Goal: Ask a question

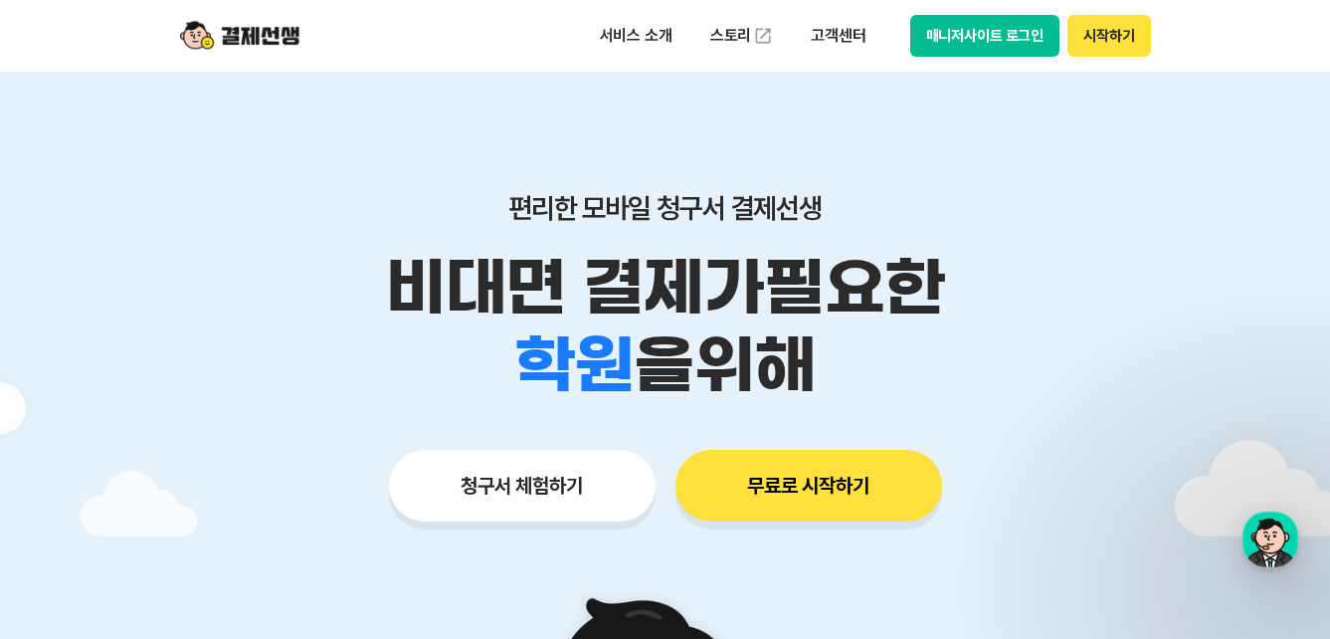
click at [971, 20] on button "매니저사이트 로그인" at bounding box center [985, 36] width 150 height 42
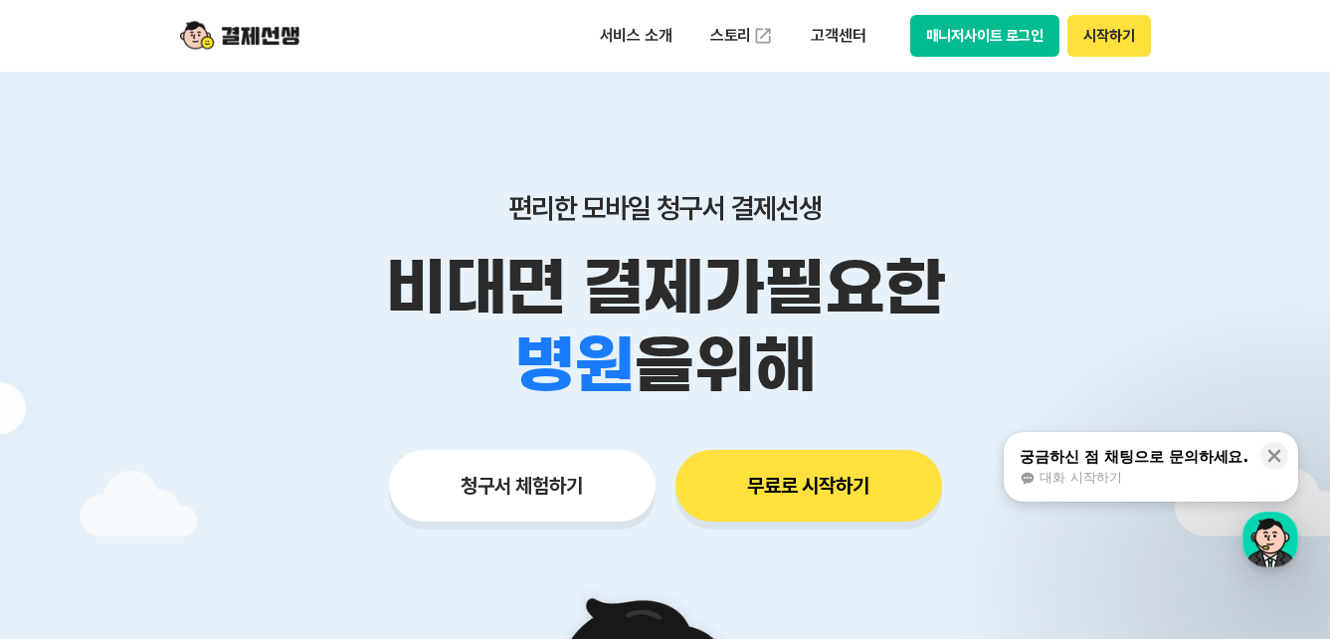
click at [1014, 26] on button "매니저사이트 로그인" at bounding box center [985, 36] width 150 height 42
click at [1015, 40] on button "매니저사이트 로그인" at bounding box center [985, 36] width 150 height 42
click at [961, 35] on button "매니저사이트 로그인" at bounding box center [985, 36] width 150 height 42
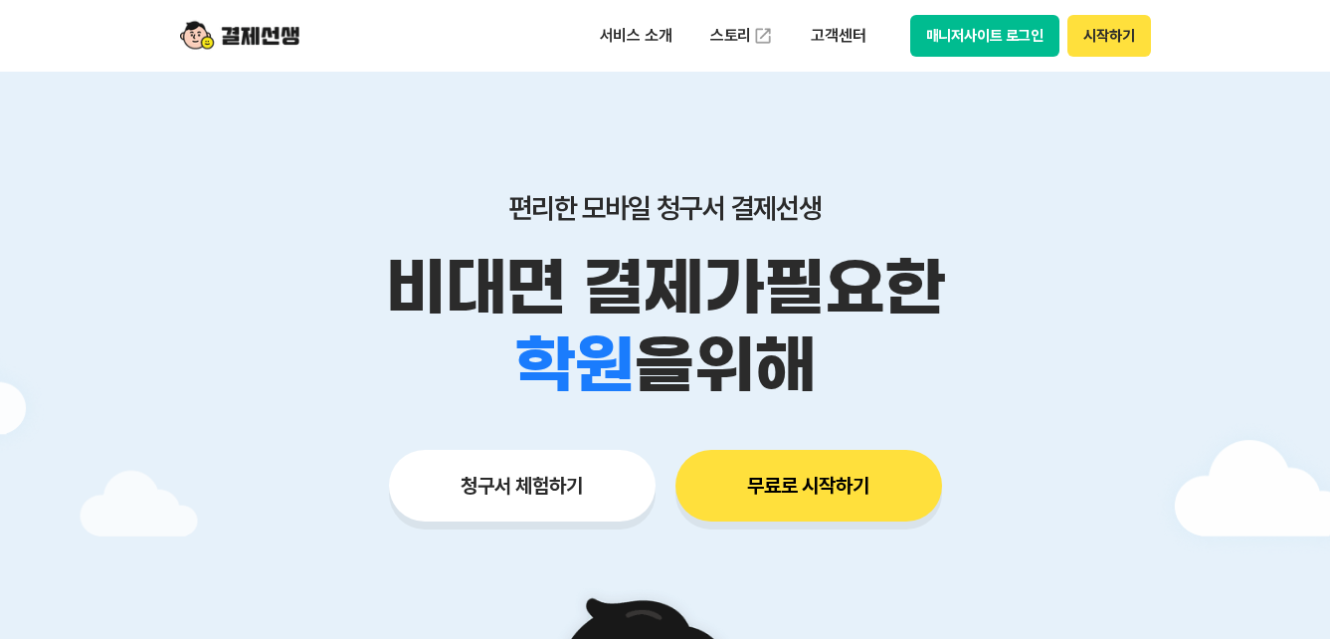
click at [985, 25] on button "매니저사이트 로그인" at bounding box center [985, 36] width 150 height 42
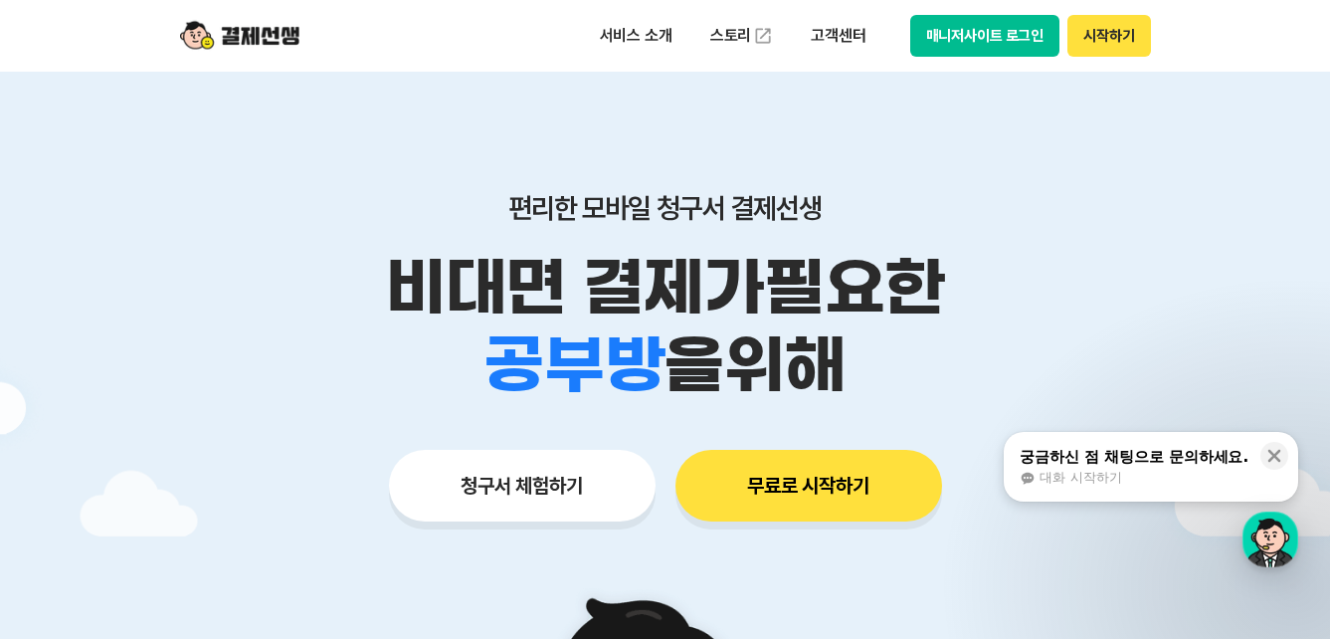
click at [1027, 31] on button "매니저사이트 로그인" at bounding box center [985, 36] width 150 height 42
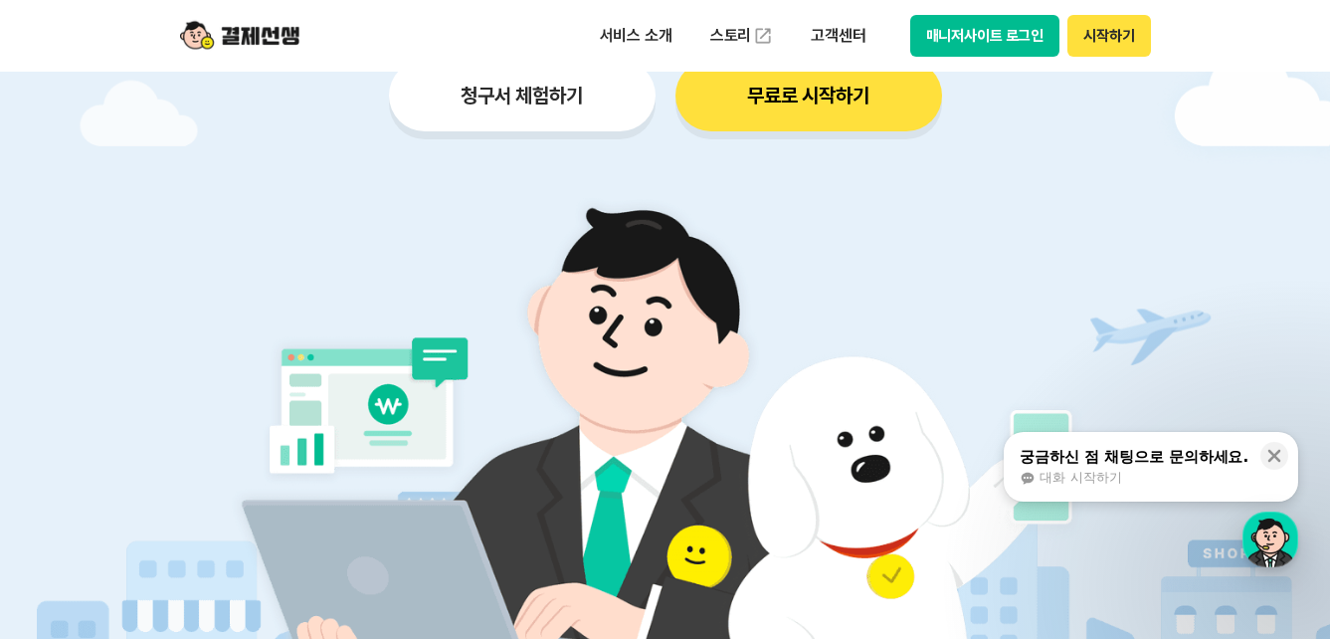
scroll to position [398, 0]
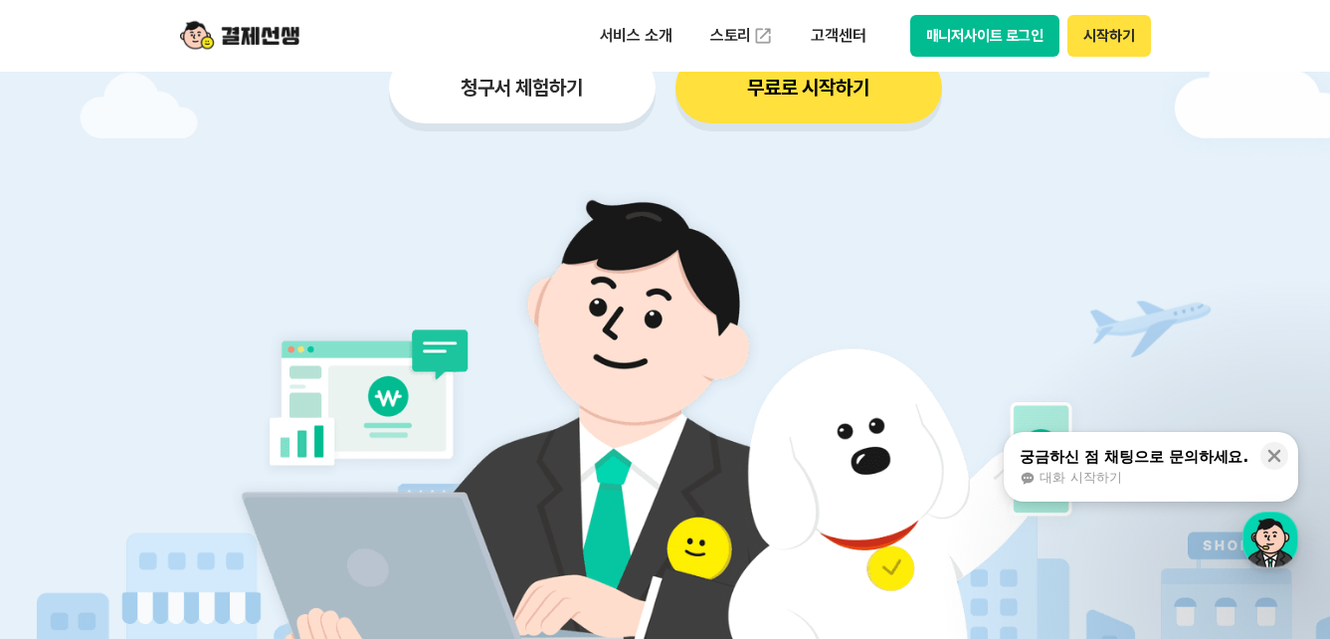
click at [1127, 456] on div "궁금하신 점 채팅으로 문의하세요." at bounding box center [1134, 457] width 229 height 20
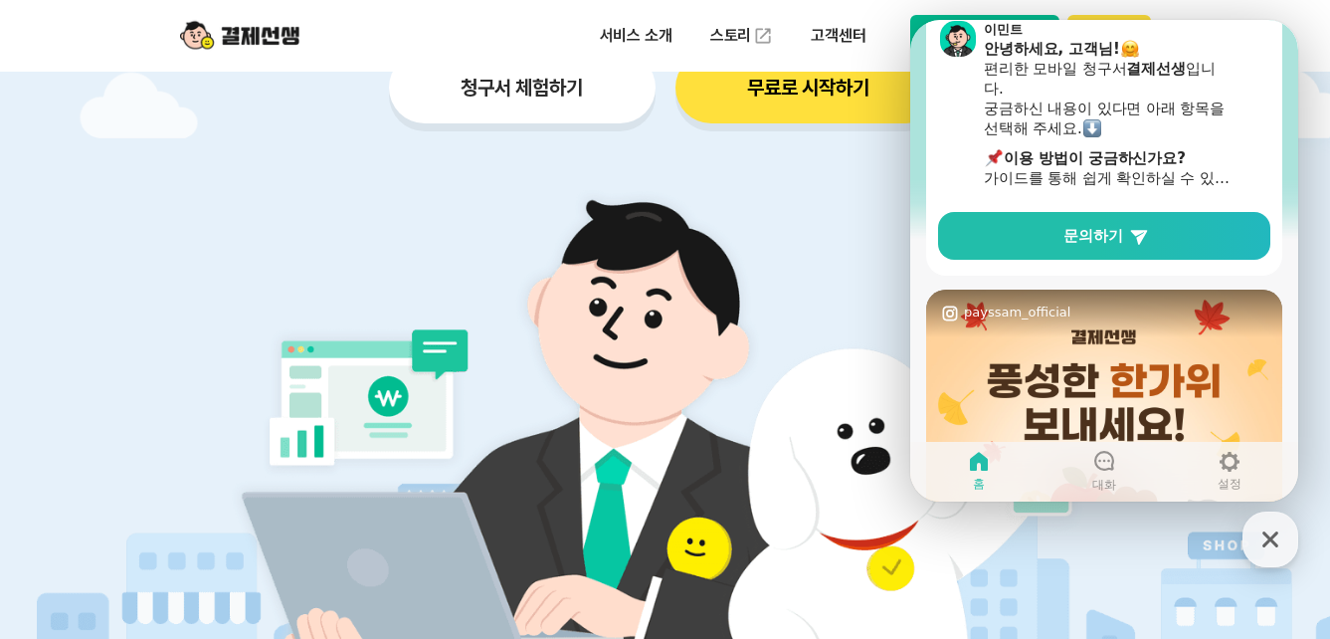
scroll to position [546, 0]
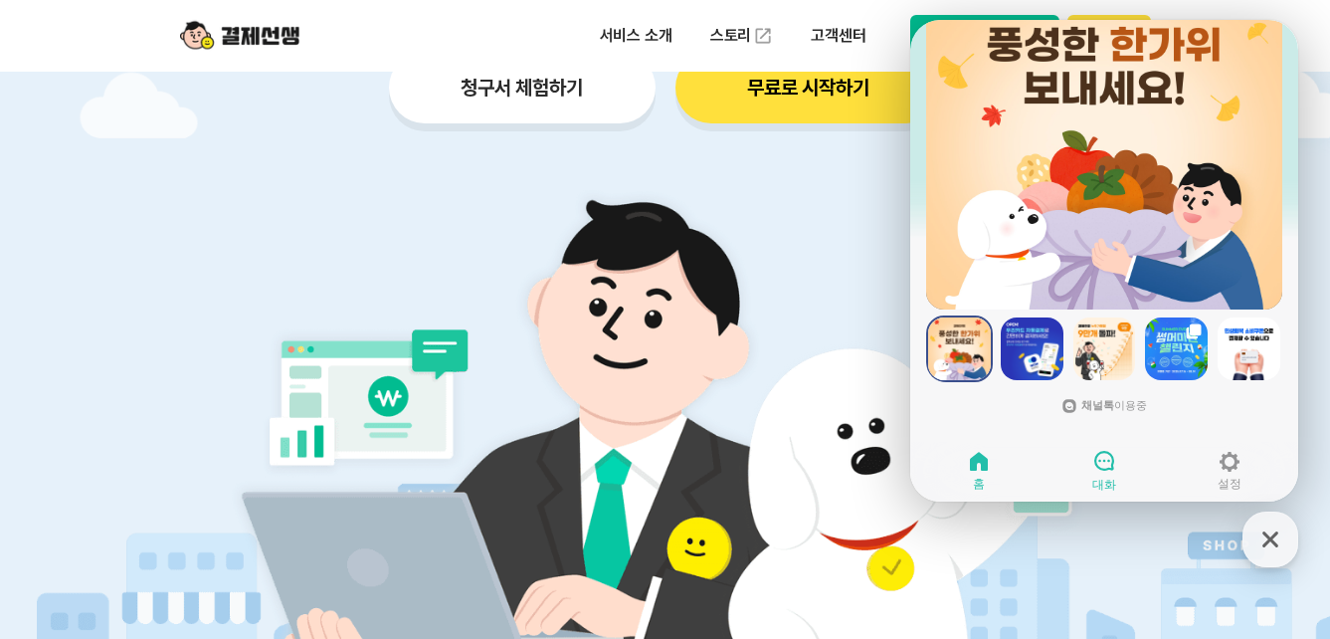
click at [1095, 459] on icon at bounding box center [1104, 461] width 20 height 20
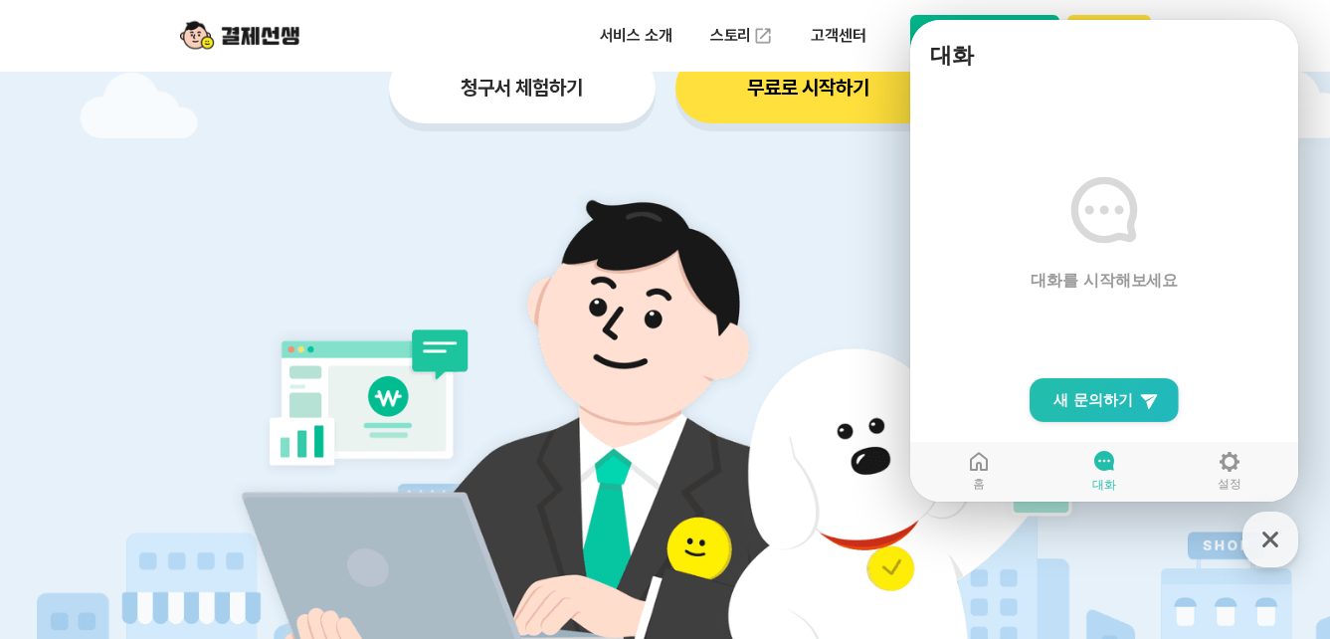
click at [1018, 315] on main "대화를 시작해보세요" at bounding box center [1104, 291] width 388 height 422
click at [1064, 410] on link "New Chat Button 새 문의하기" at bounding box center [1103, 400] width 149 height 44
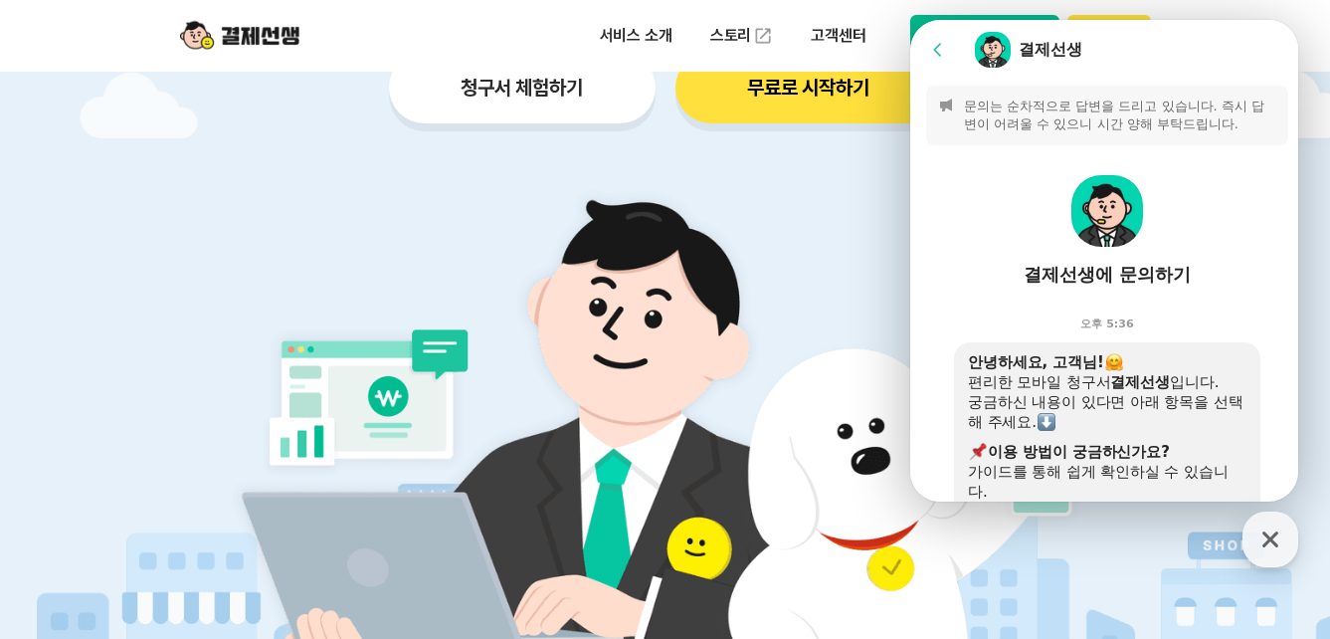
scroll to position [497, 0]
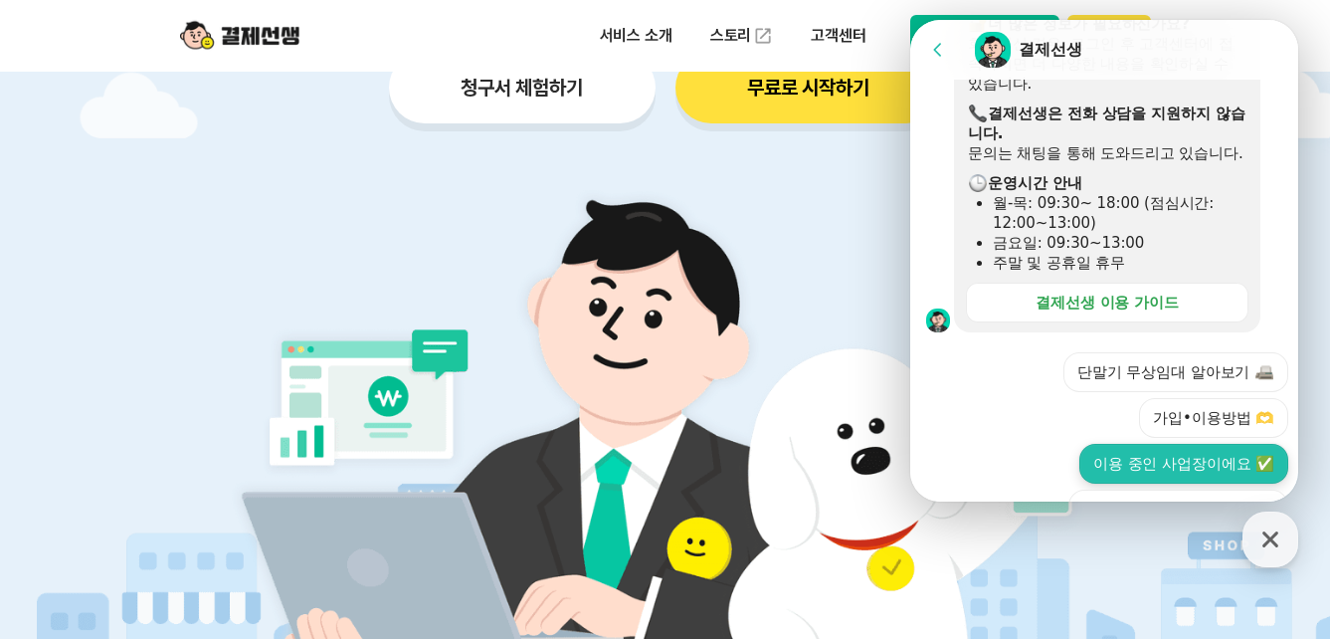
click at [1130, 483] on button "이용 중인 사업장이에요 ✅" at bounding box center [1183, 464] width 209 height 40
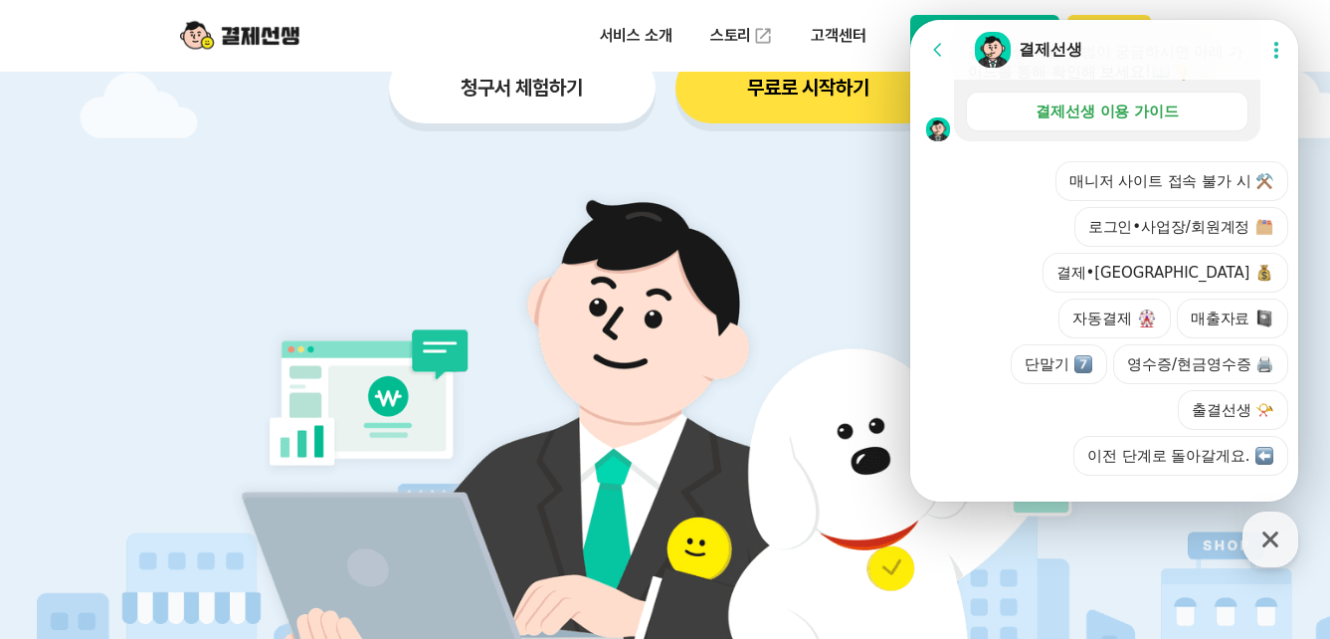
scroll to position [927, 0]
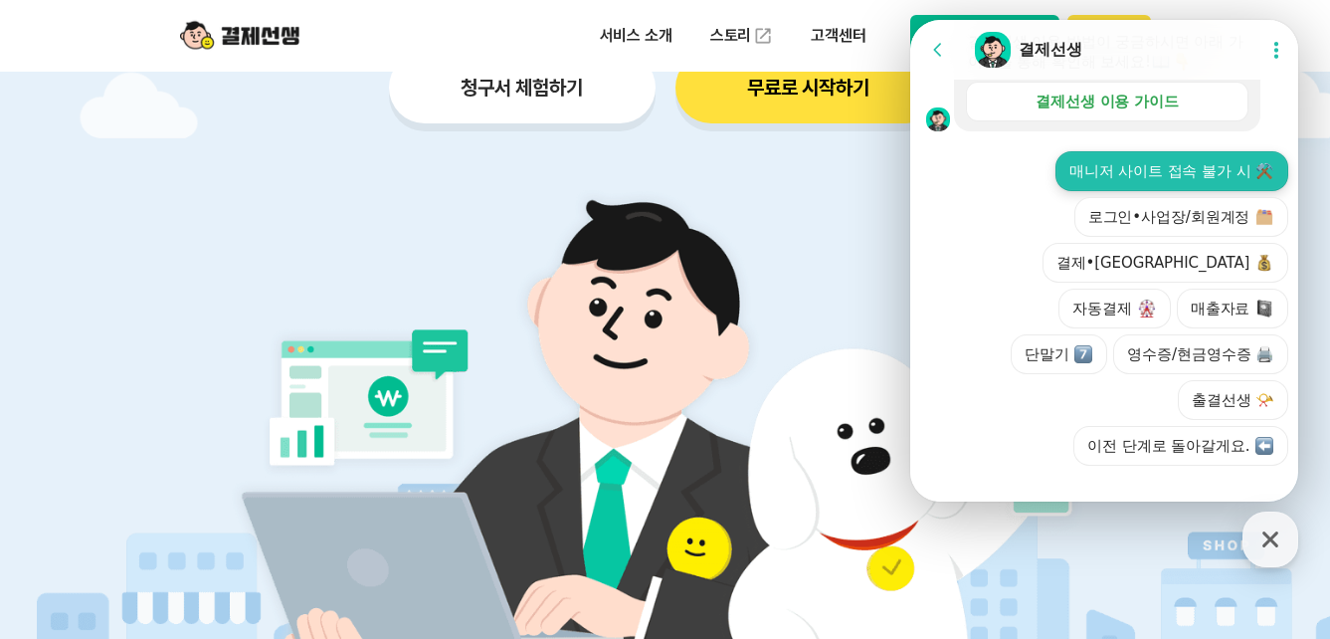
click at [1141, 191] on button "매니저 사이트 접속 불가 시 ⚒️" at bounding box center [1171, 171] width 233 height 40
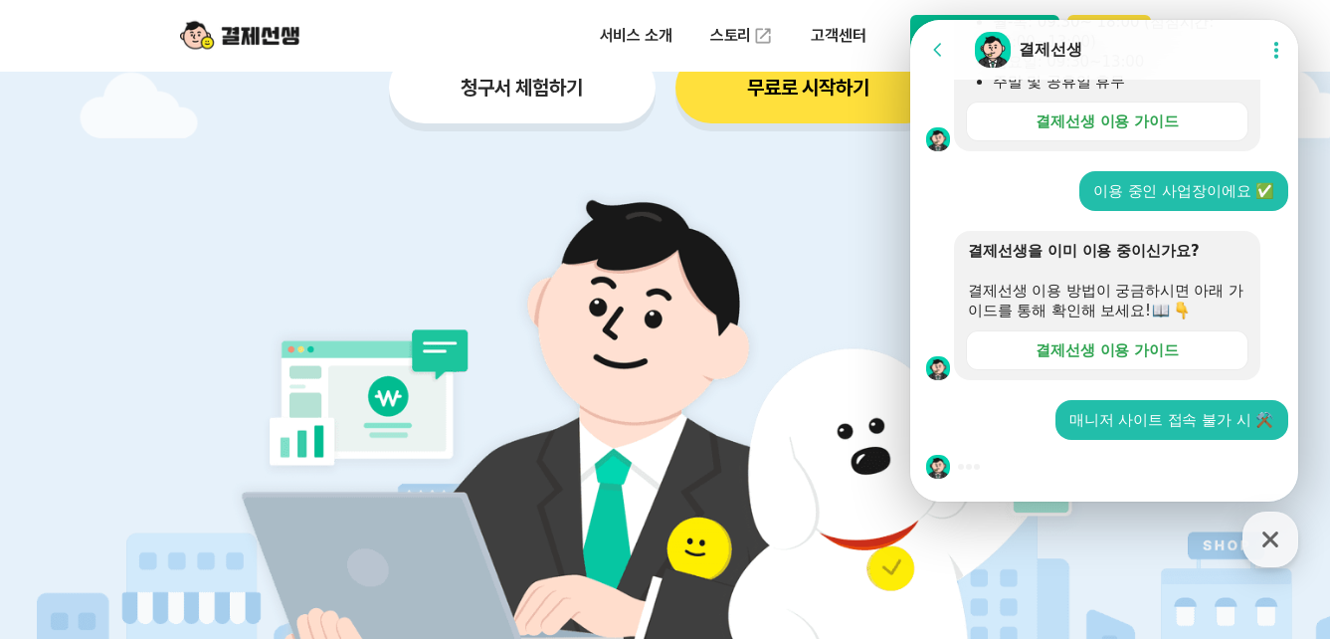
click at [1018, 473] on div at bounding box center [1107, 467] width 394 height 54
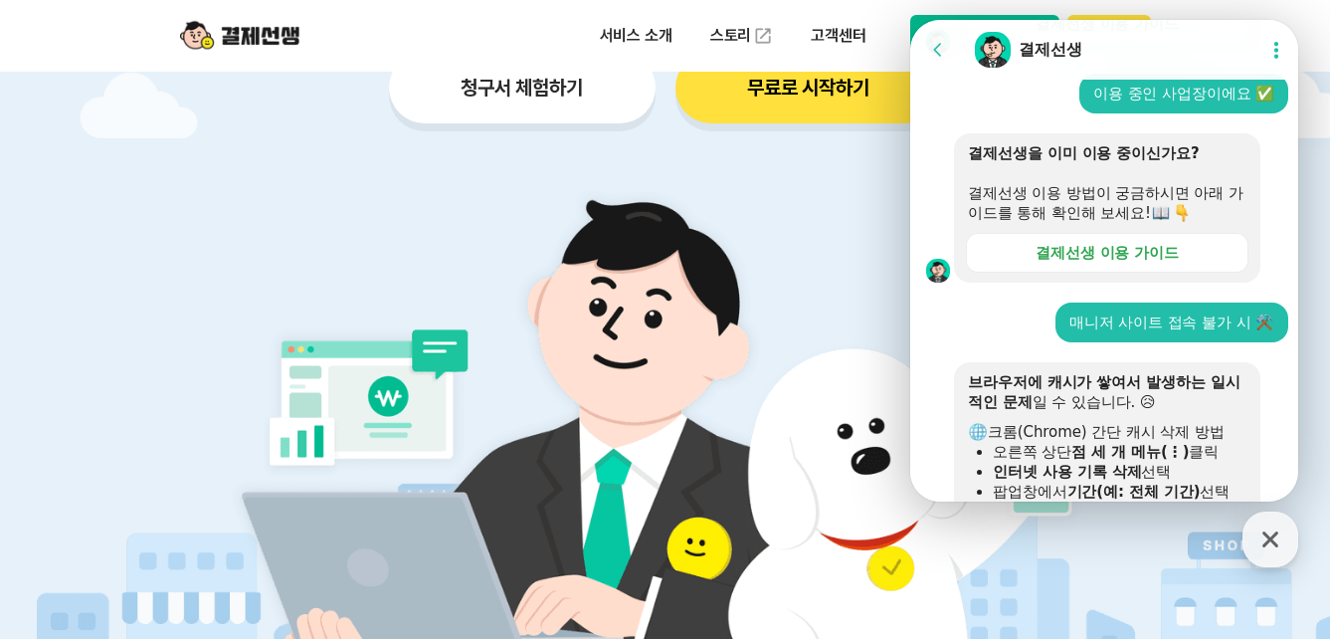
click at [991, 464] on div "브라우저에 캐시가 쌓여서 발생하는 일시적인 문제 일 수 있습니다. 😥 크롬(Chrome) 간단 캐시 삭제 방법 오른쪽 상단 점 세 개 메뉴(⋮…" at bounding box center [1107, 546] width 306 height 368
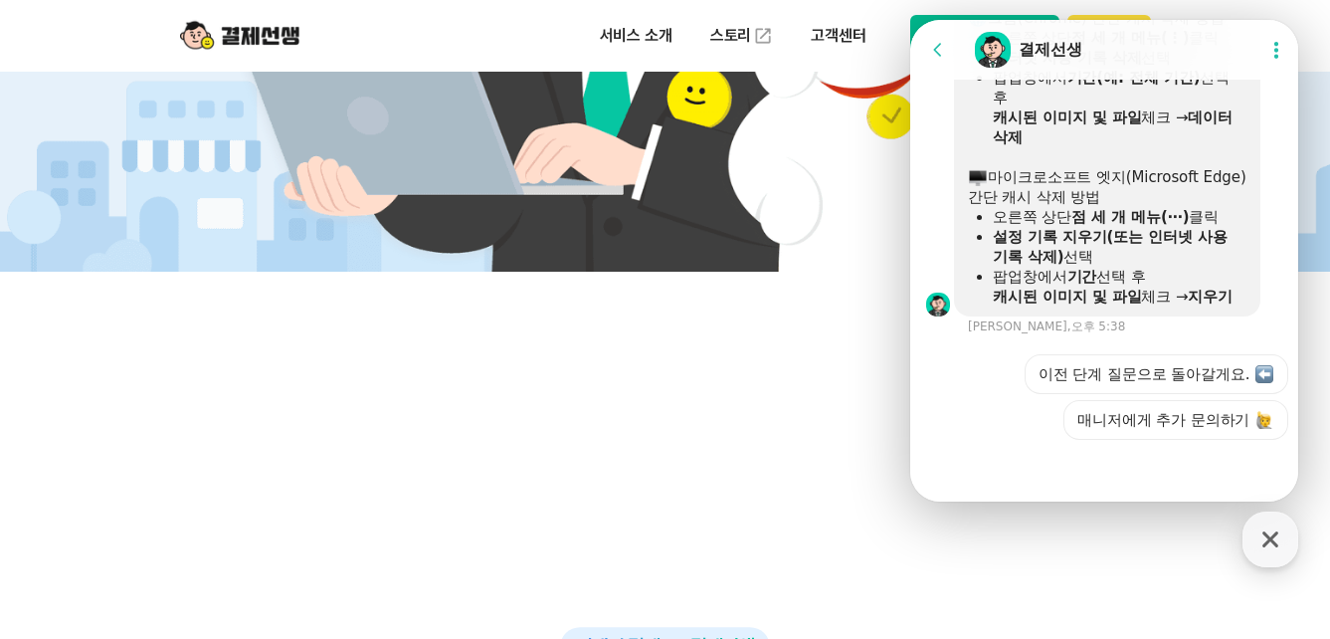
scroll to position [895, 0]
